Goal: Task Accomplishment & Management: Use online tool/utility

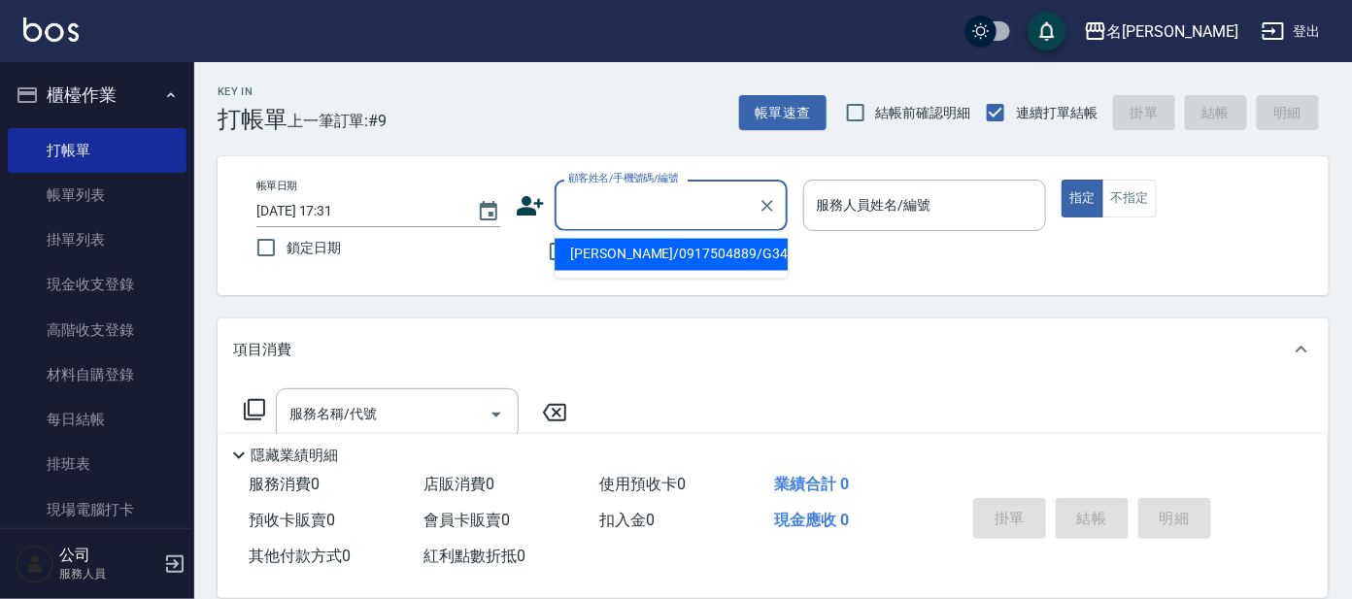
click at [666, 206] on input "顧客姓名/手機號碼/編號" at bounding box center [656, 205] width 186 height 34
type input "[PERSON_NAME]/g26/[PERSON_NAME]"
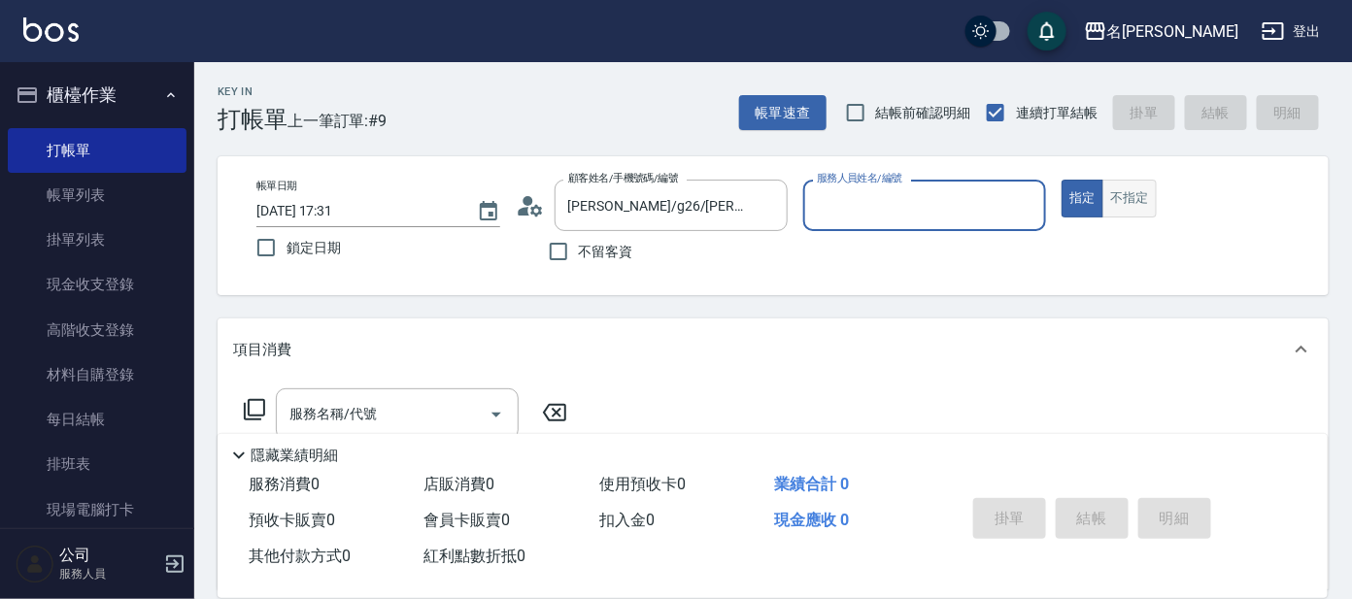
click at [1136, 201] on button "不指定" at bounding box center [1129, 199] width 54 height 38
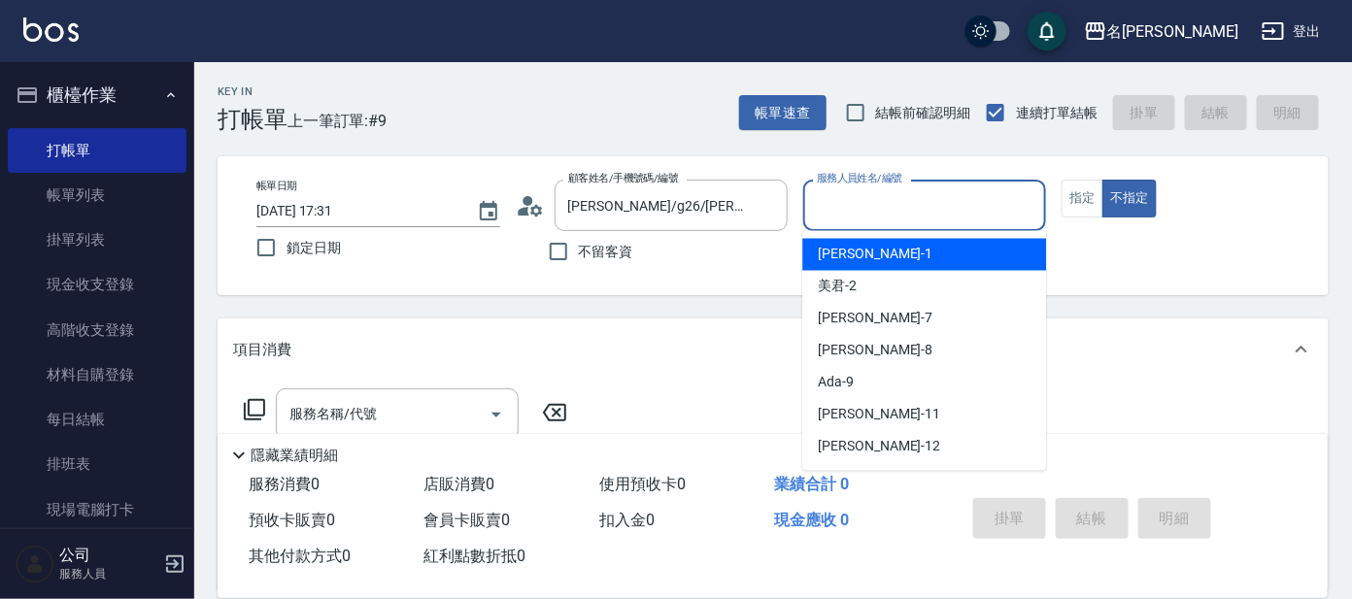
click at [904, 212] on input "服務人員姓名/編號" at bounding box center [925, 205] width 226 height 34
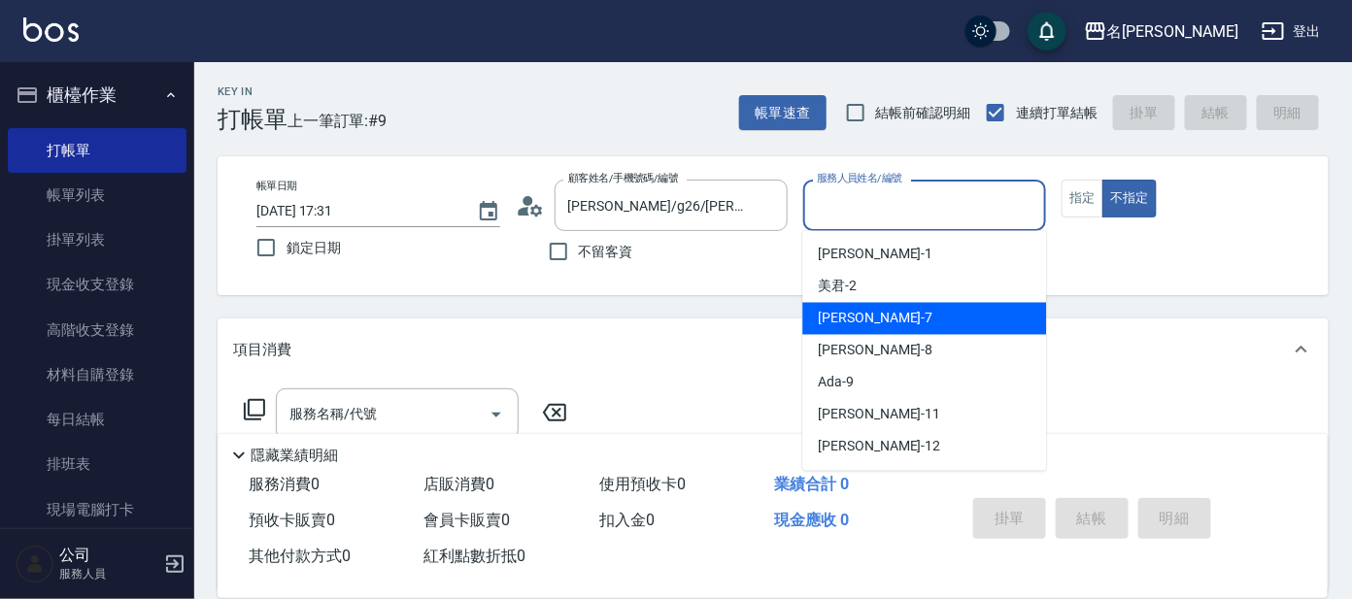
click at [838, 315] on span "[PERSON_NAME] -7" at bounding box center [875, 319] width 115 height 20
type input "[PERSON_NAME]-7"
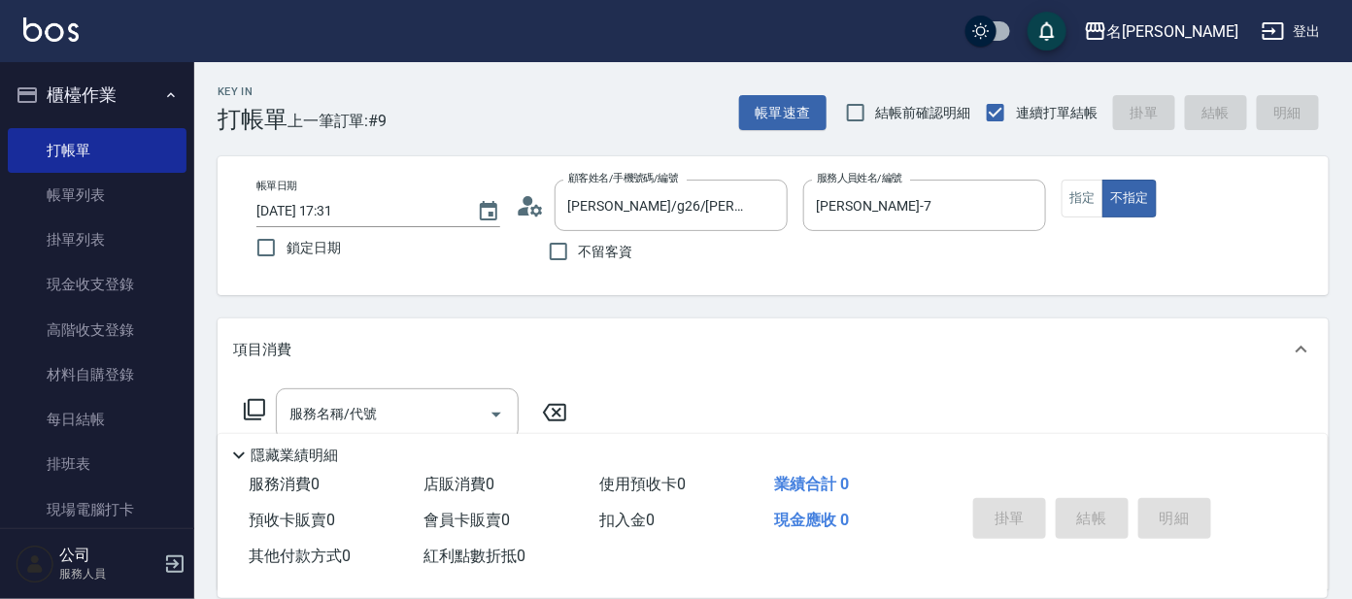
click at [251, 408] on icon at bounding box center [254, 409] width 23 height 23
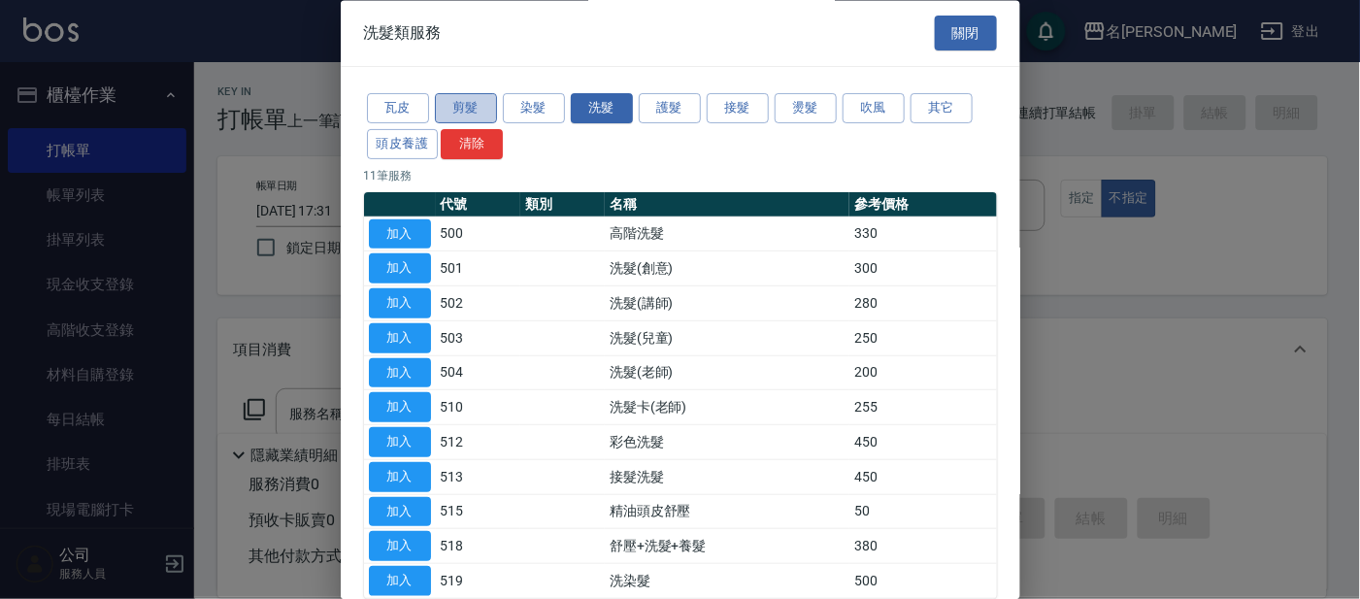
click at [461, 108] on button "剪髮" at bounding box center [466, 109] width 62 height 30
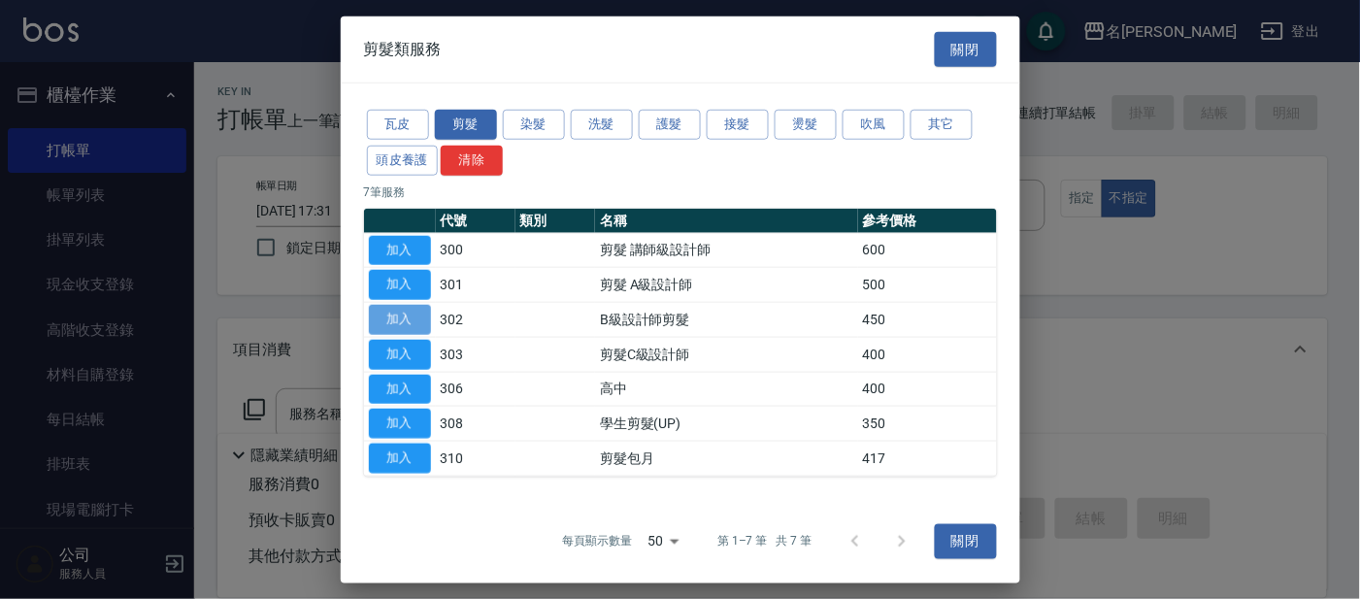
click at [403, 312] on button "加入" at bounding box center [400, 320] width 62 height 30
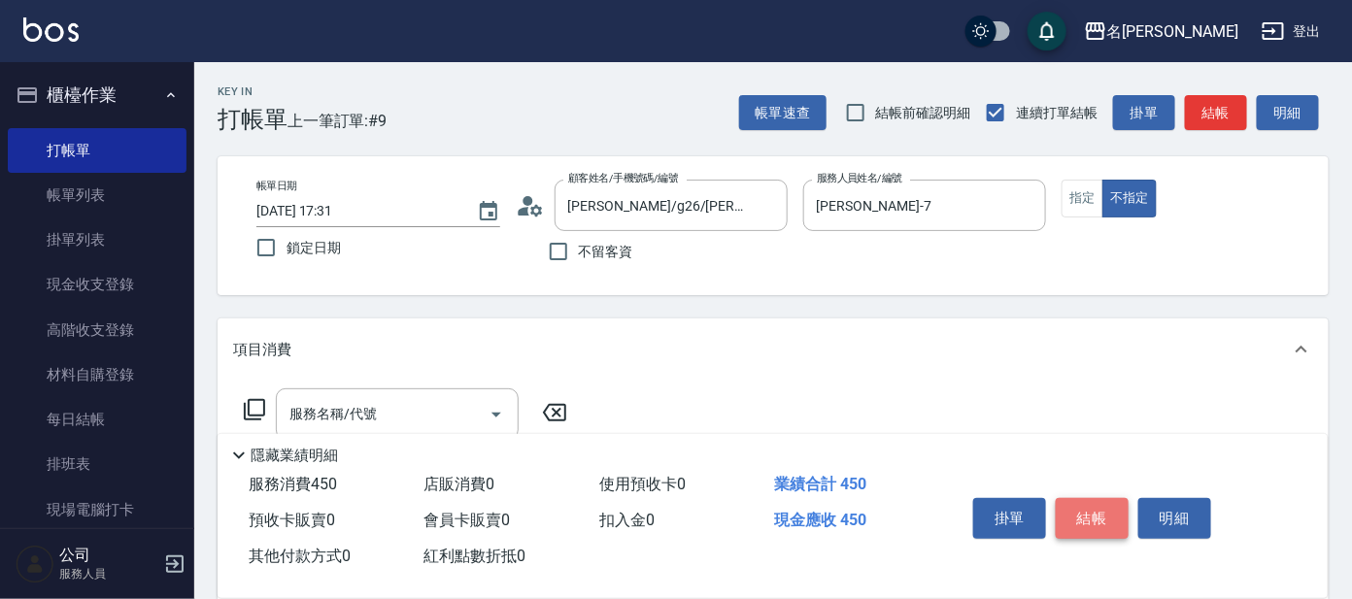
click at [1096, 513] on button "結帳" at bounding box center [1091, 518] width 73 height 41
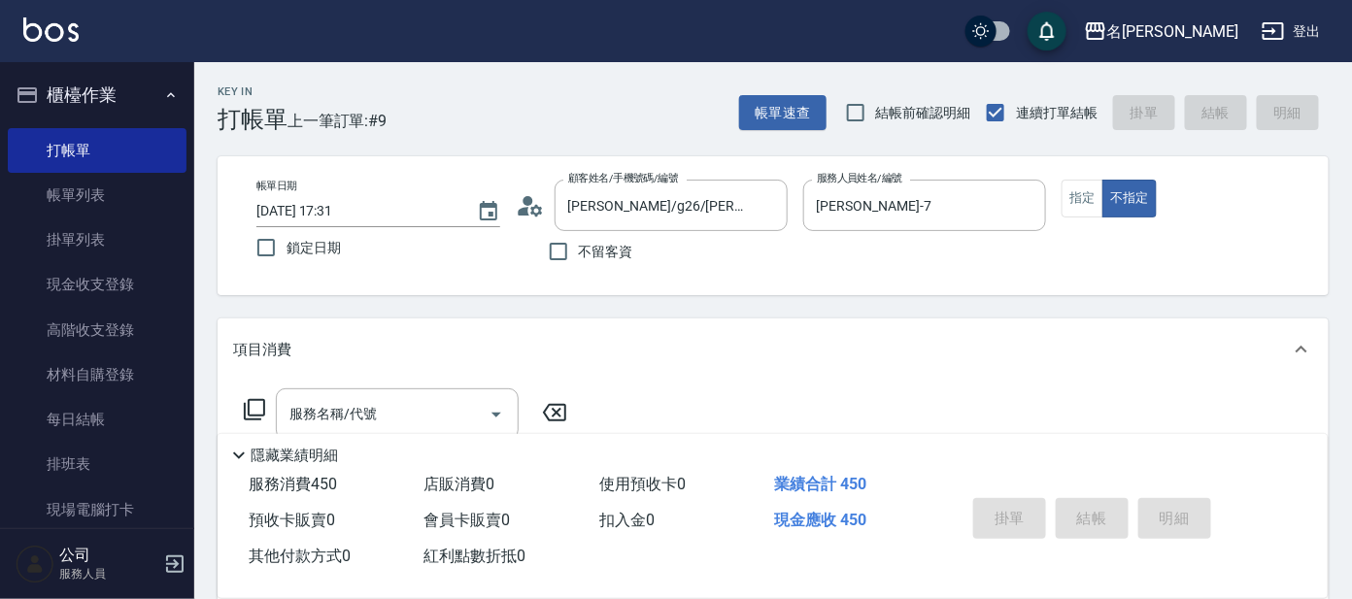
type input "[DATE] 18:46"
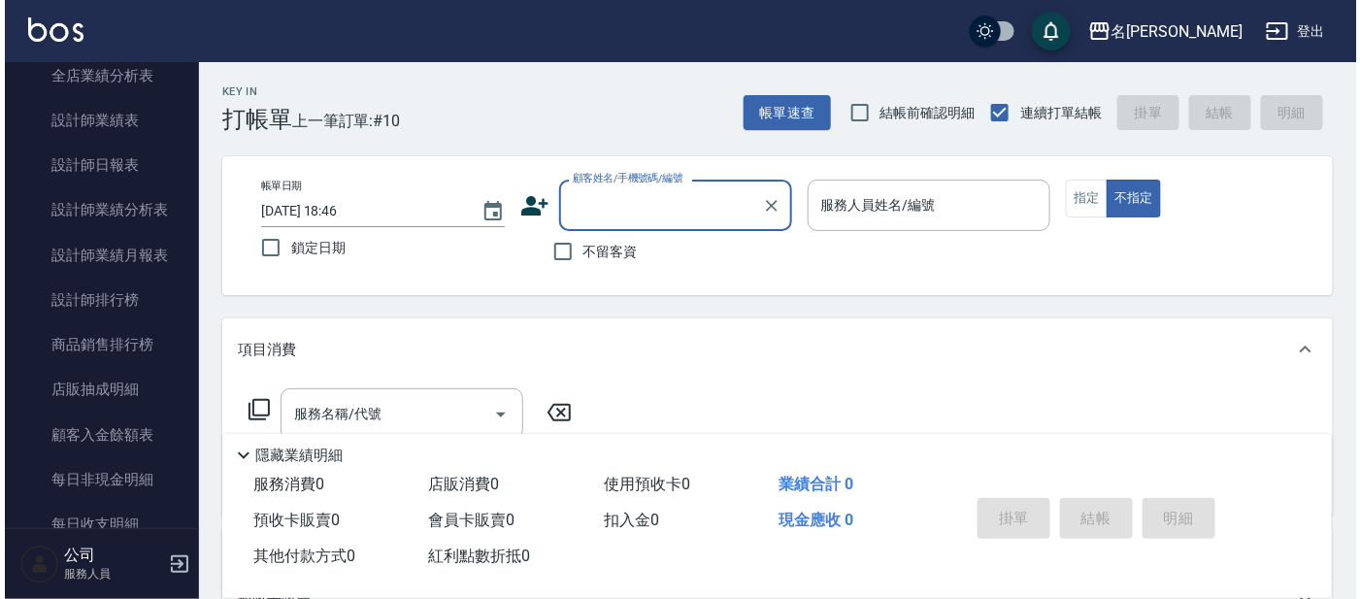
scroll to position [949, 0]
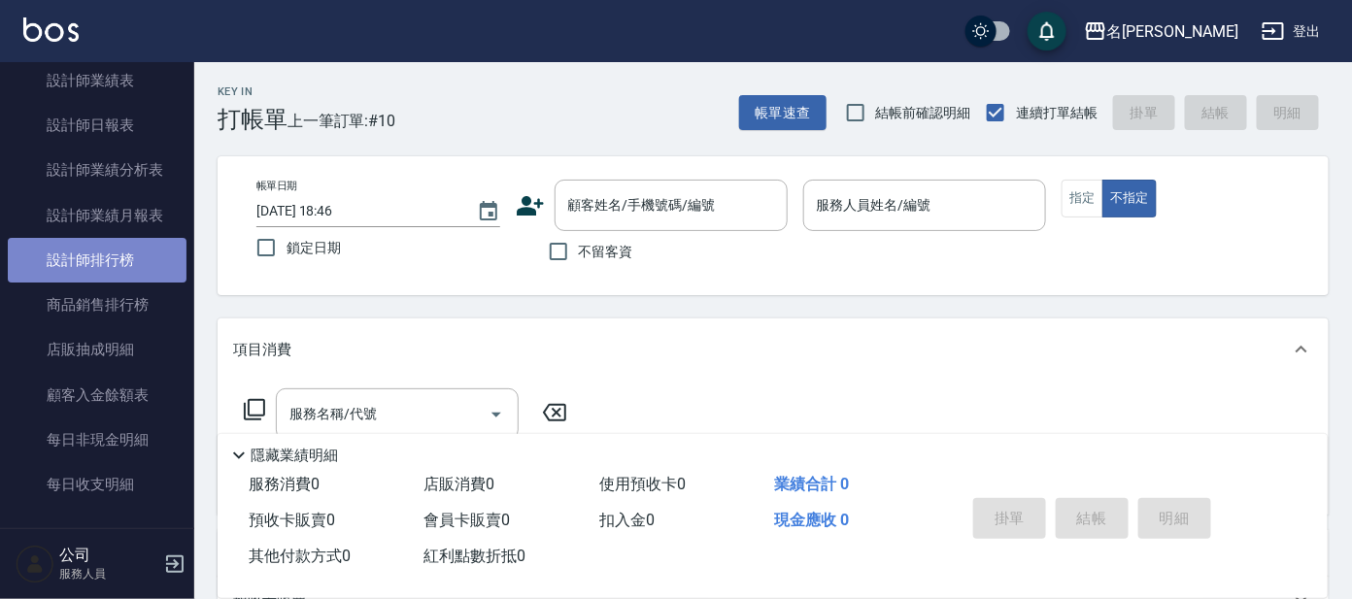
click at [107, 250] on link "設計師排行榜" at bounding box center [97, 260] width 179 height 45
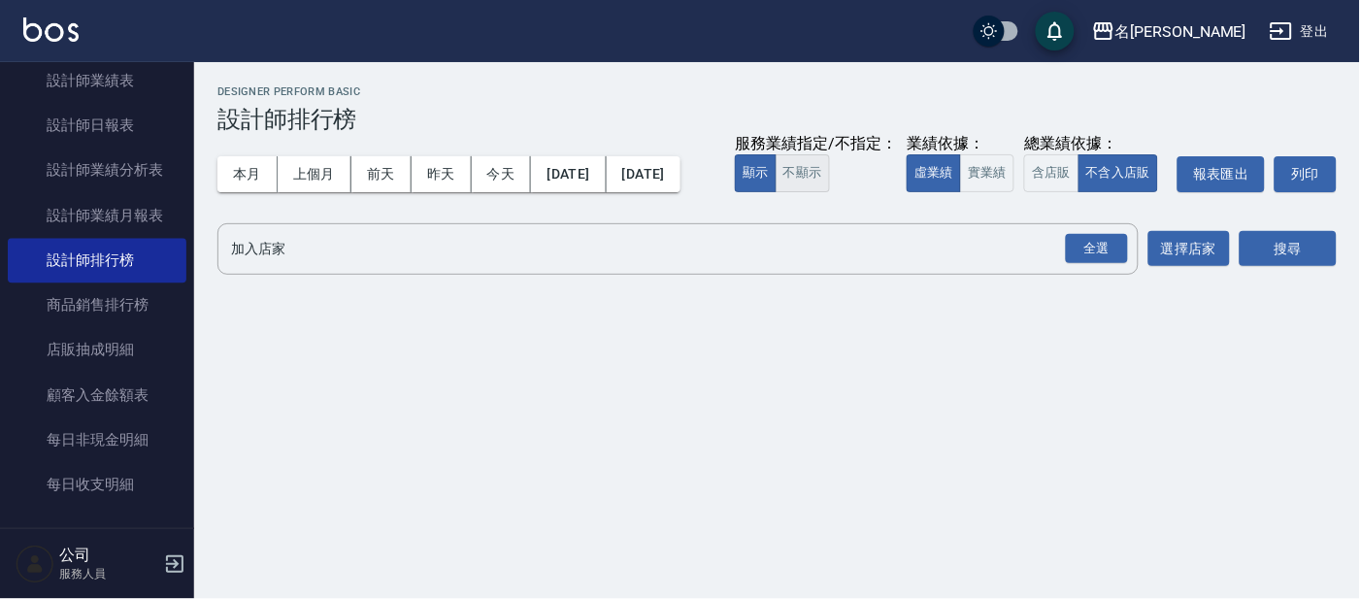
click at [776, 192] on button "不顯示" at bounding box center [803, 173] width 54 height 38
click at [960, 192] on button "實業績" at bounding box center [987, 173] width 54 height 38
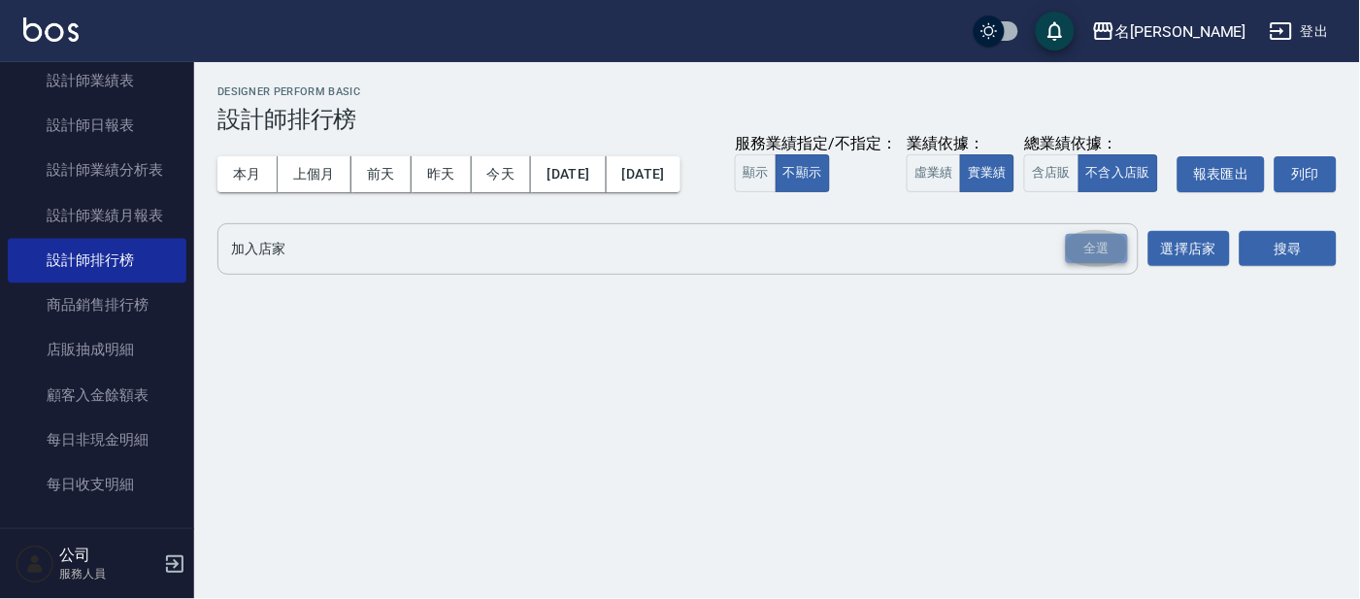
click at [1083, 264] on div "全選" at bounding box center [1097, 249] width 62 height 30
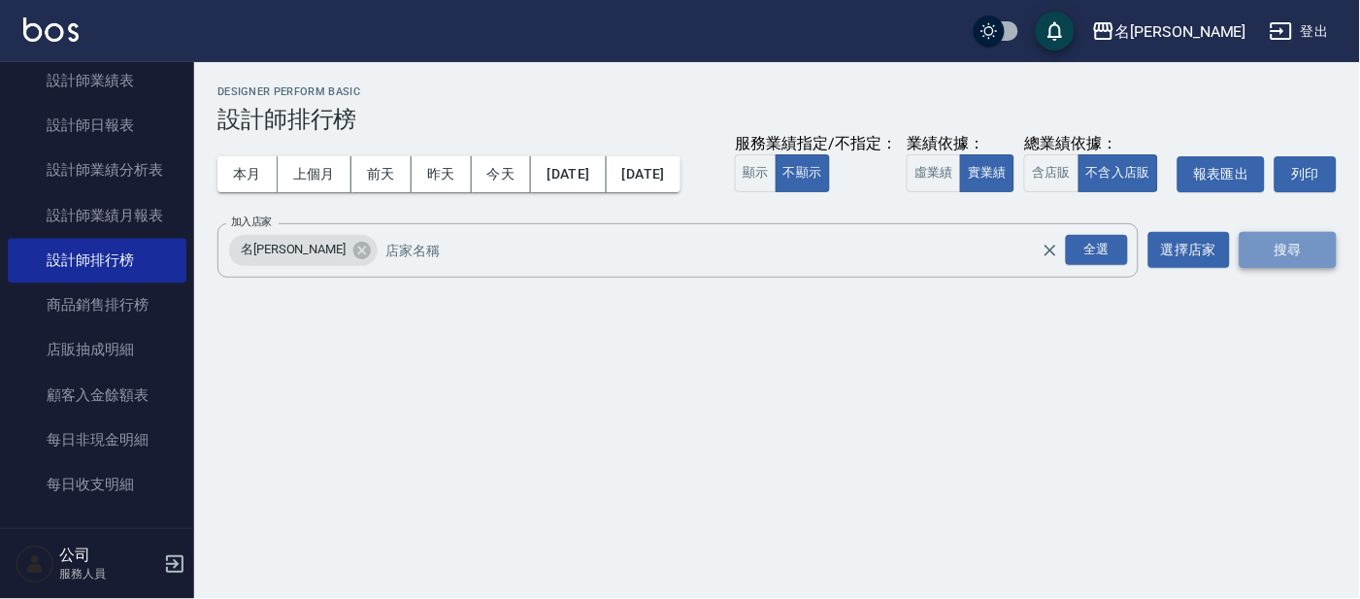
click at [1283, 268] on button "搜尋" at bounding box center [1288, 250] width 97 height 36
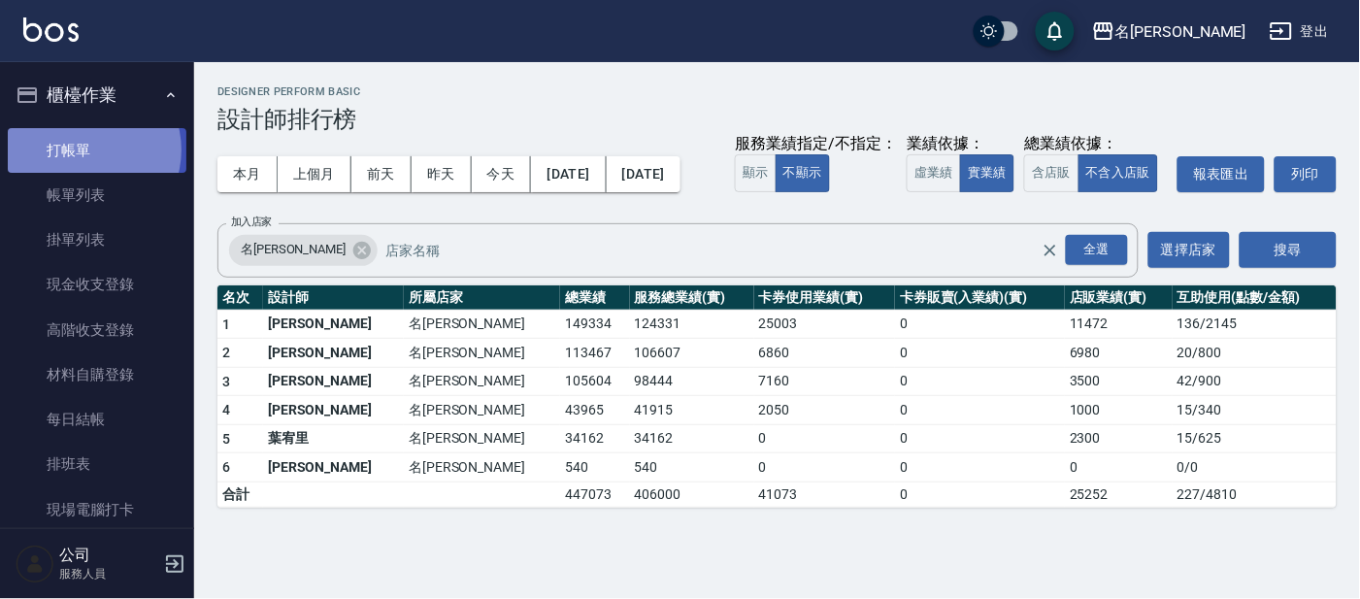
click at [84, 150] on link "打帳單" at bounding box center [97, 150] width 179 height 45
